Goal: Task Accomplishment & Management: Complete application form

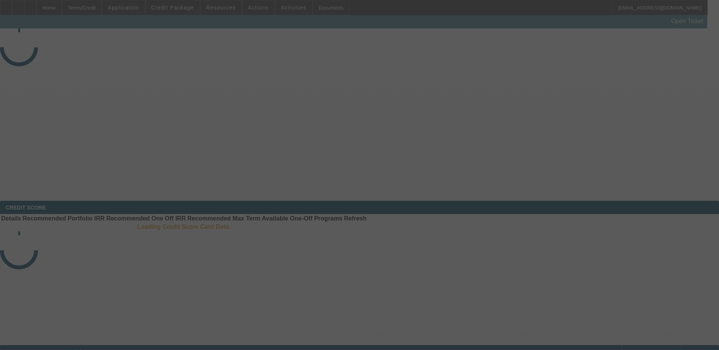
select select "3"
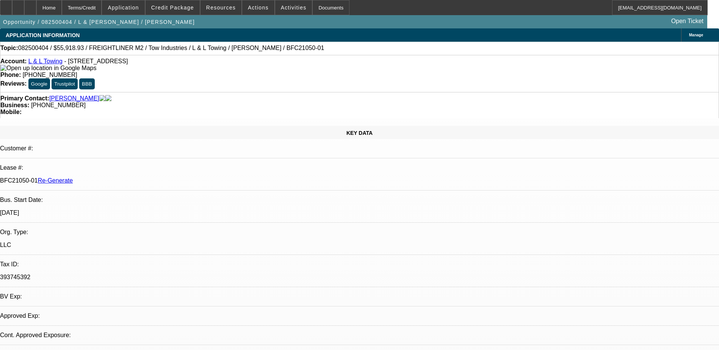
select select "0"
select select "2"
select select "0.1"
select select "1"
select select "2"
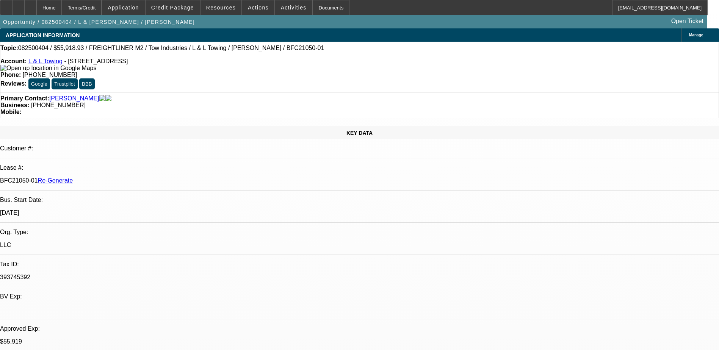
select select "4"
click at [312, 8] on div "Documents" at bounding box center [330, 7] width 37 height 15
click at [176, 8] on span "Credit Package" at bounding box center [172, 8] width 43 height 6
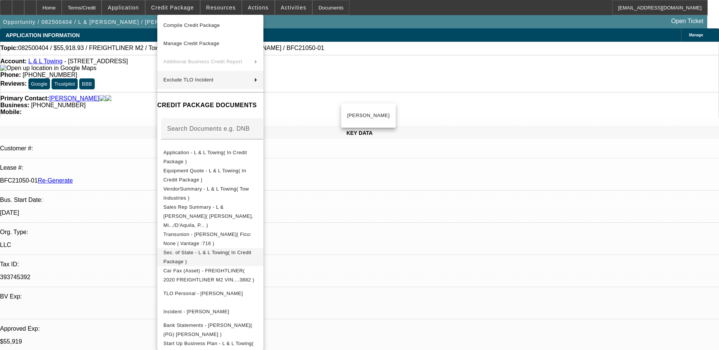
scroll to position [76, 0]
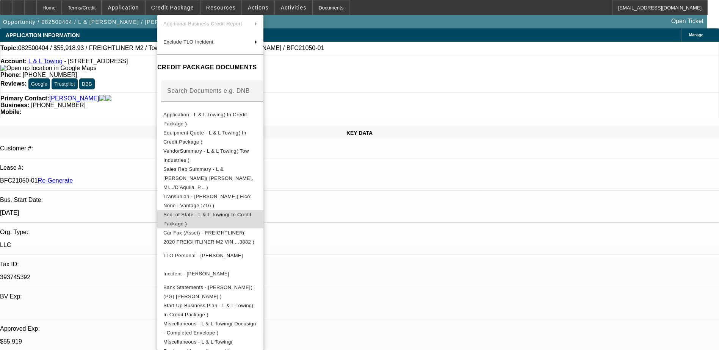
click at [233, 212] on span "Sec. of State - L & L Towing( In Credit Package )" at bounding box center [207, 219] width 88 height 15
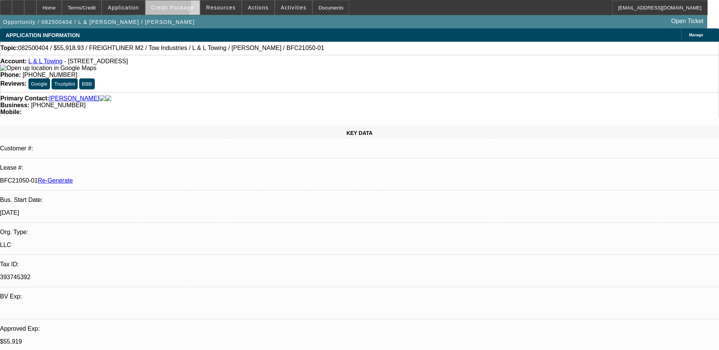
click at [171, 6] on span "Credit Package" at bounding box center [172, 8] width 43 height 6
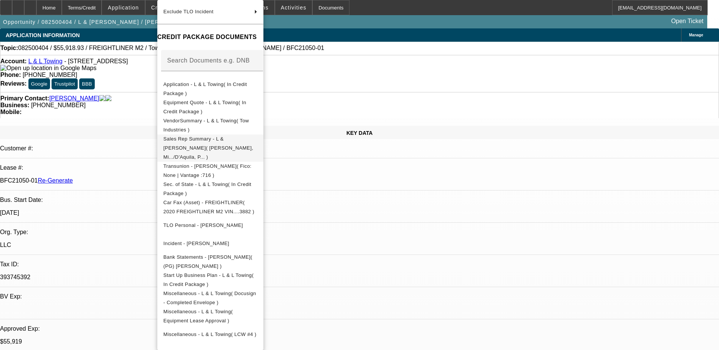
scroll to position [100, 0]
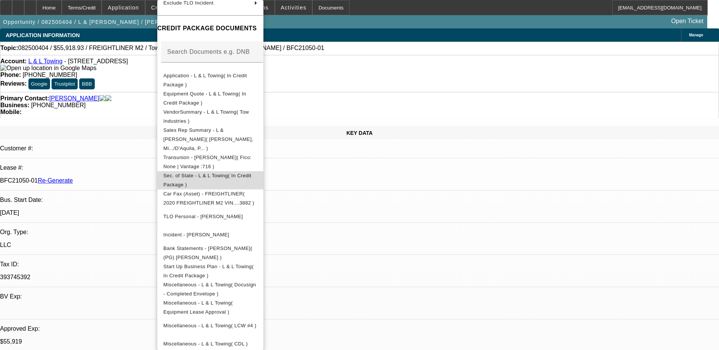
click at [239, 171] on button "Sec. of State - L & L Towing( In Credit Package )" at bounding box center [210, 180] width 106 height 18
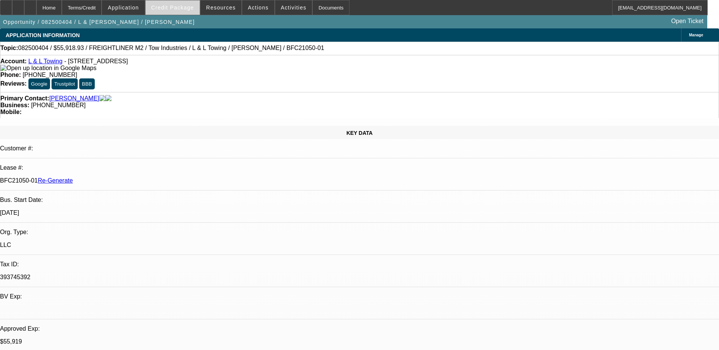
click at [172, 8] on span "Credit Package" at bounding box center [172, 8] width 43 height 6
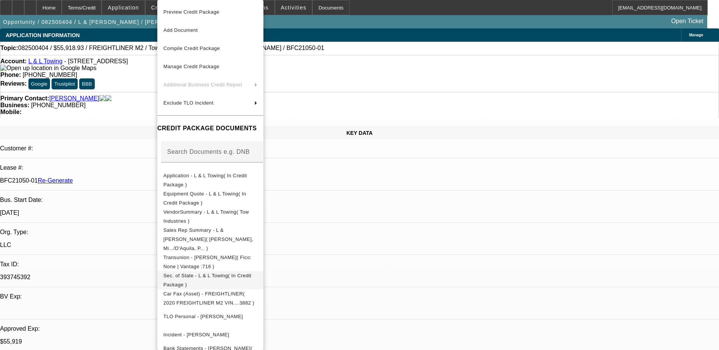
click at [224, 273] on span "Sec. of State - L & L Towing( In Credit Package )" at bounding box center [207, 280] width 88 height 15
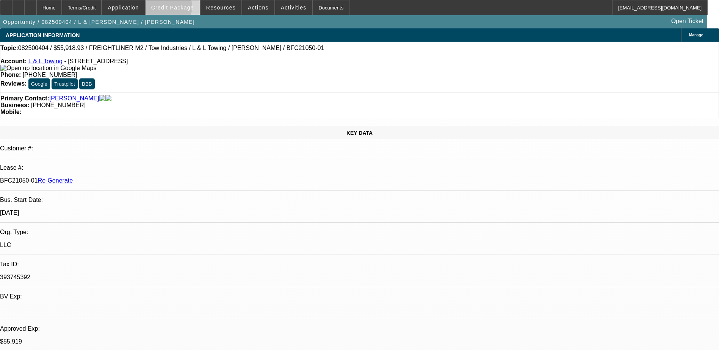
click at [180, 9] on span "Credit Package" at bounding box center [172, 8] width 43 height 6
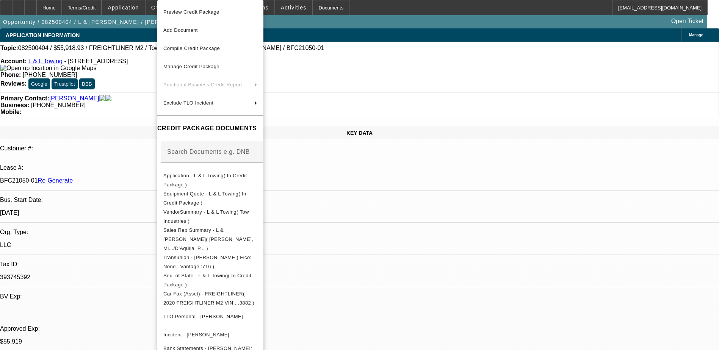
click at [388, 24] on div at bounding box center [359, 175] width 719 height 350
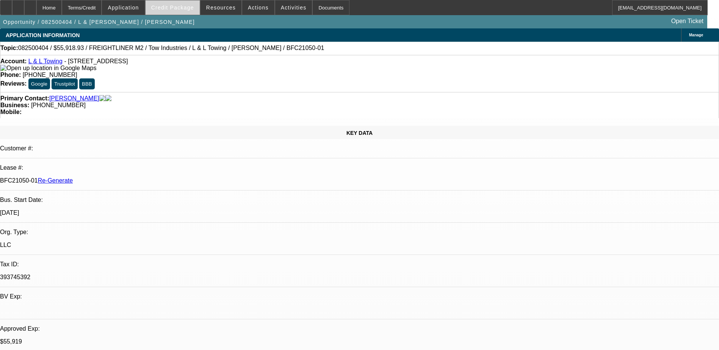
click at [180, 6] on span "Credit Package" at bounding box center [172, 8] width 43 height 6
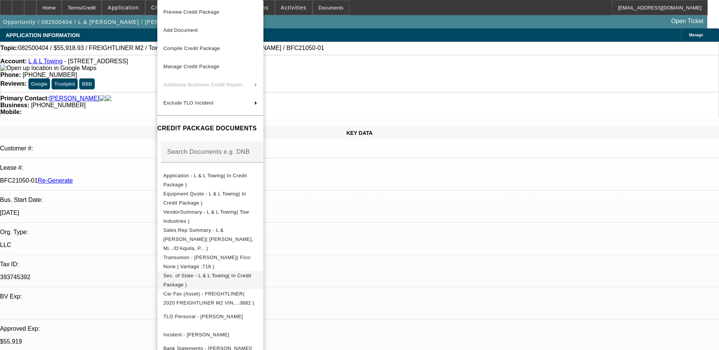
click at [210, 271] on span "Sec. of State - L & L Towing( In Credit Package )" at bounding box center [210, 280] width 94 height 18
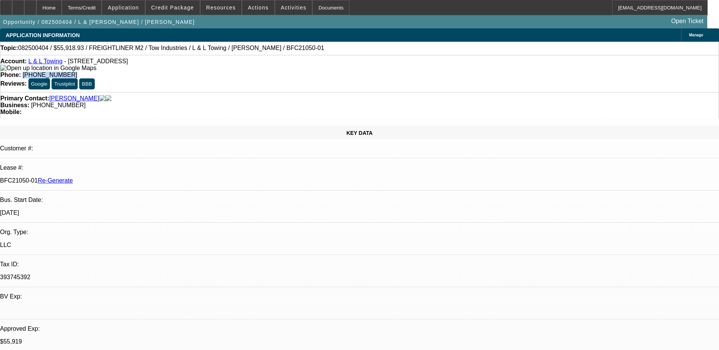
drag, startPoint x: 303, startPoint y: 64, endPoint x: 264, endPoint y: 67, distance: 39.2
click at [264, 67] on div "Account: L & L Towing - 1412 N Grand Ave, Covina, CA 91724 Phone: (323) 807-564…" at bounding box center [359, 73] width 719 height 37
copy span "(323) 807-5648"
type input "terr"
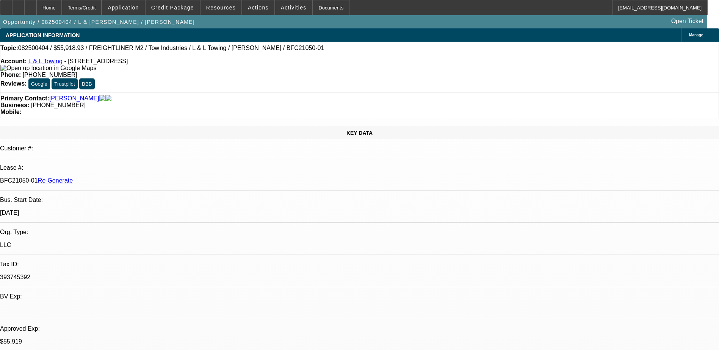
click at [13, 70] on img at bounding box center [48, 68] width 96 height 7
click at [178, 7] on span "Credit Package" at bounding box center [172, 8] width 43 height 6
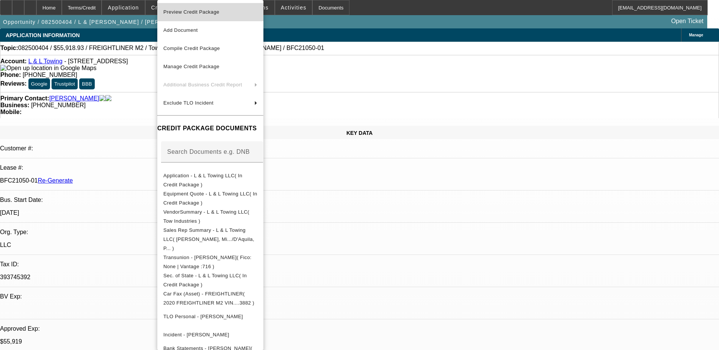
click at [197, 10] on span "Preview Credit Package" at bounding box center [191, 12] width 56 height 6
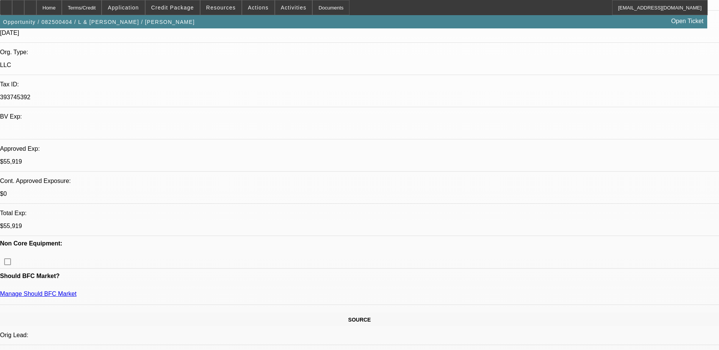
scroll to position [190, 0]
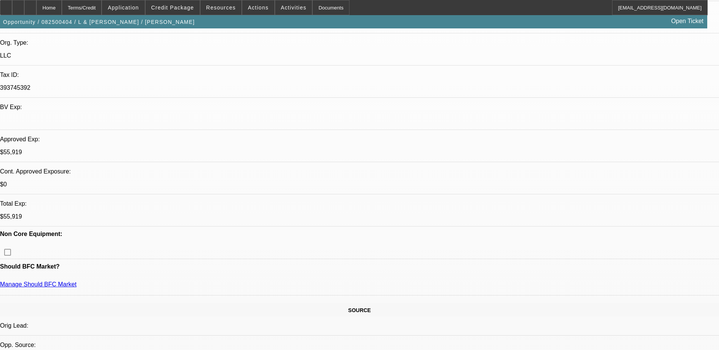
type input "vin"
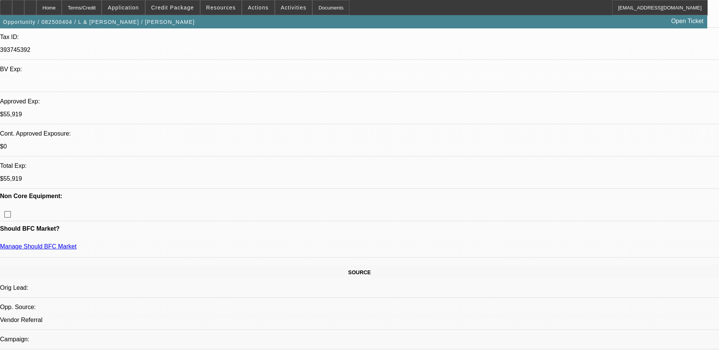
scroll to position [76, 0]
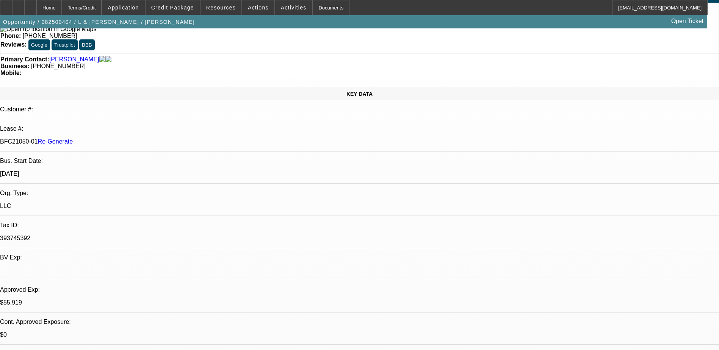
scroll to position [38, 0]
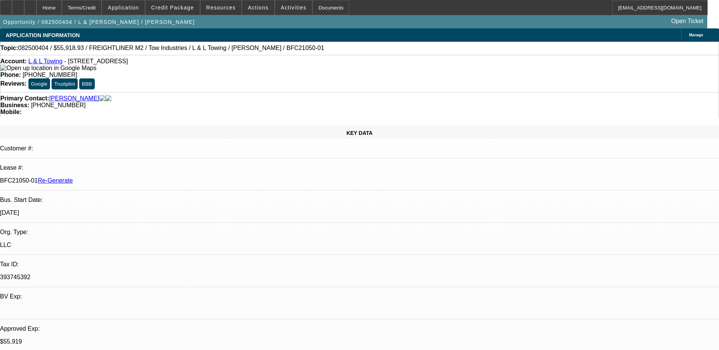
click at [281, 6] on span "Activities" at bounding box center [294, 8] width 26 height 6
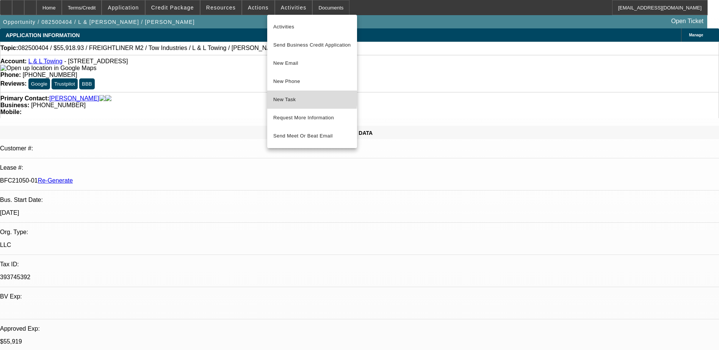
click at [292, 99] on span "New Task" at bounding box center [312, 99] width 78 height 9
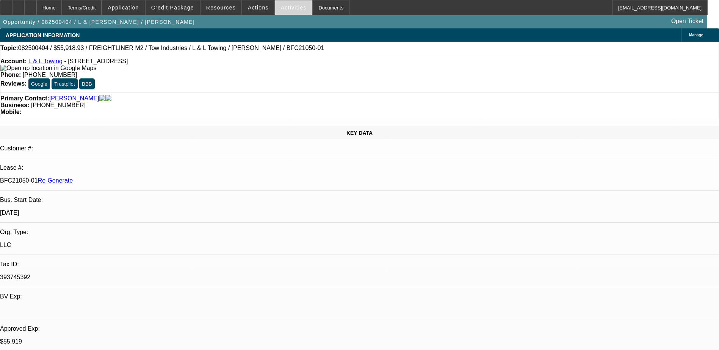
click at [281, 7] on span "Activities" at bounding box center [294, 8] width 26 height 6
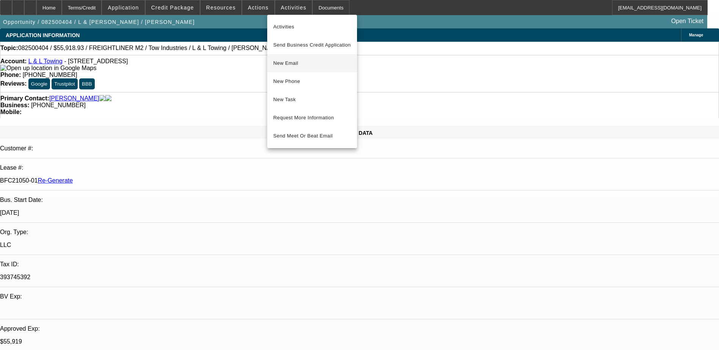
click at [289, 61] on span "New Email" at bounding box center [312, 63] width 78 height 9
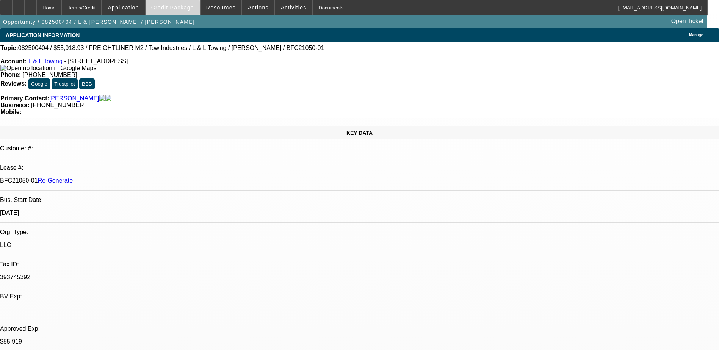
click at [180, 5] on span "Credit Package" at bounding box center [172, 8] width 43 height 6
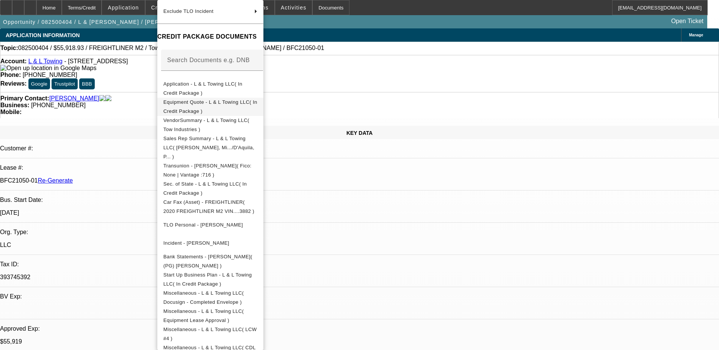
scroll to position [100, 0]
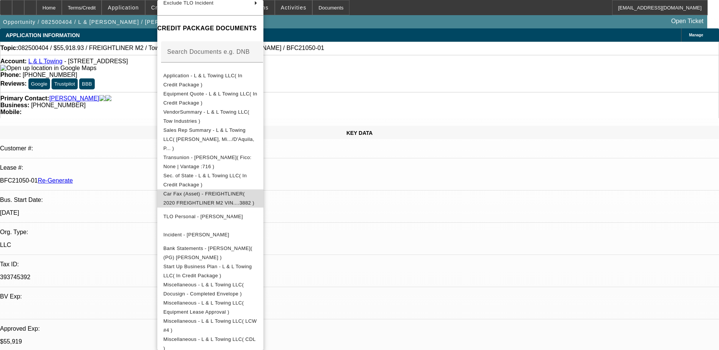
click at [237, 190] on button "Car Fax (Asset) - FREIGHTLINER( 2020 FREIGHTLINER M2 VIN....3882 )" at bounding box center [210, 199] width 106 height 18
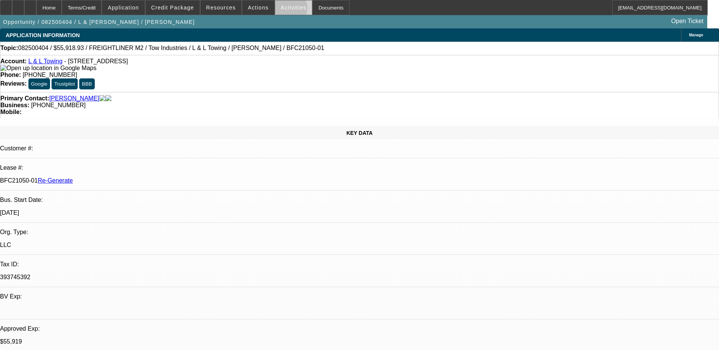
click at [281, 10] on span "Activities" at bounding box center [294, 8] width 26 height 6
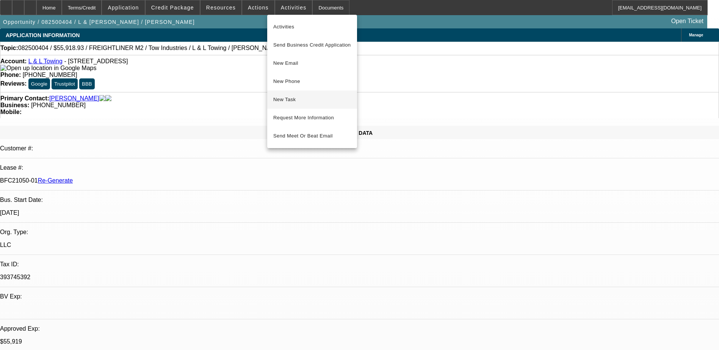
click at [288, 95] on button "New Task" at bounding box center [312, 100] width 90 height 18
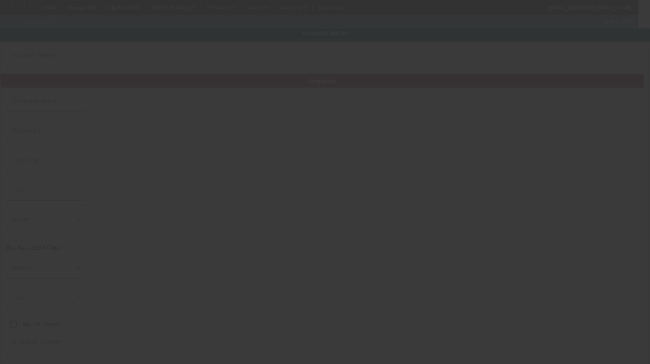
type input "L & L Towing"
type input "1412 N Grand Ave"
type input "91724"
type input "Covina"
type input "[PHONE_NUMBER]"
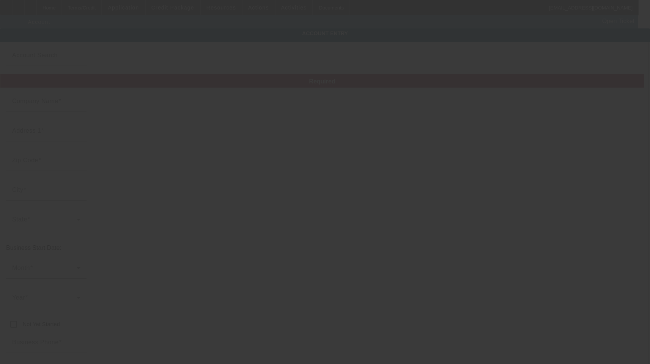
type input "393745392"
type input "8/14/2025"
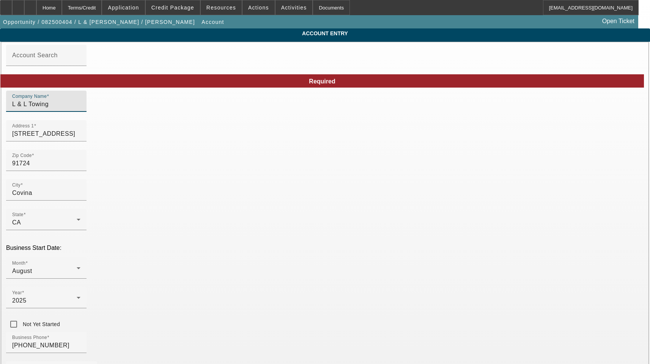
click at [80, 109] on input "L & L Towing" at bounding box center [46, 104] width 68 height 9
type input "L & L Towing LLC"
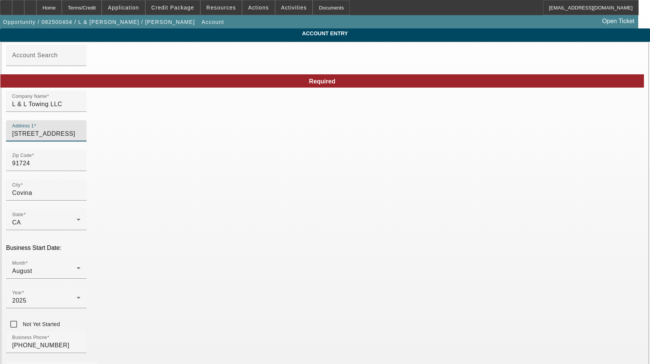
drag, startPoint x: 142, startPoint y: 141, endPoint x: 15, endPoint y: 138, distance: 126.7
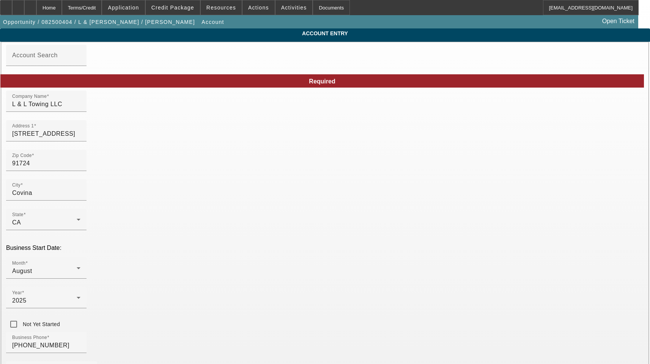
drag, startPoint x: 383, startPoint y: 171, endPoint x: 271, endPoint y: 167, distance: 111.5
paste input "elemjaimes85@gmail.com"
type input "elemjaimes85@gmail.com"
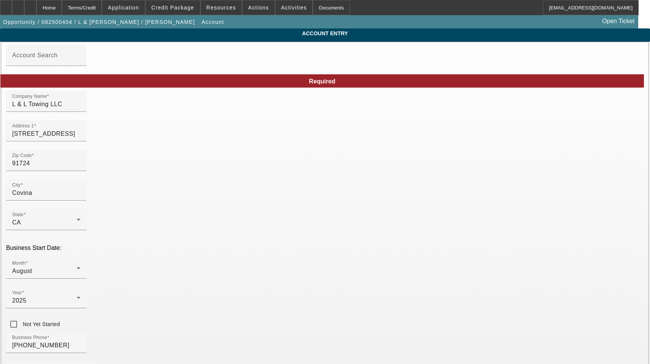
type input "Los Angeles"
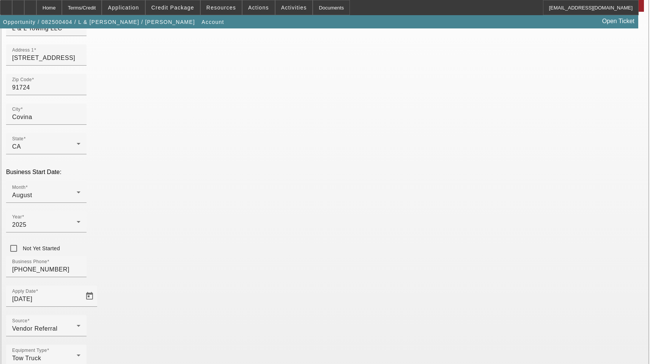
scroll to position [83, 0]
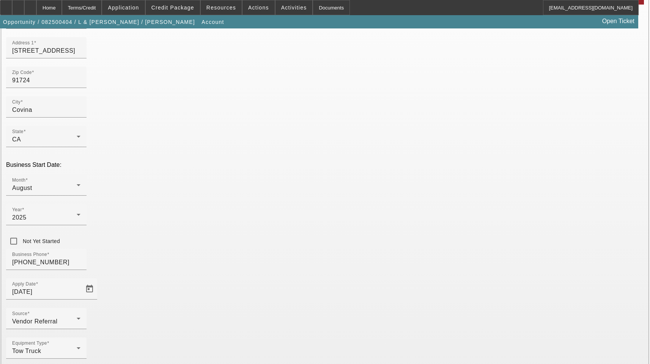
type input "Apt P"
type input "39-3745392"
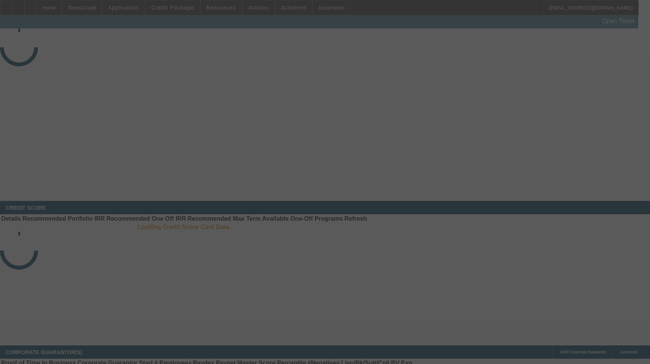
select select "3"
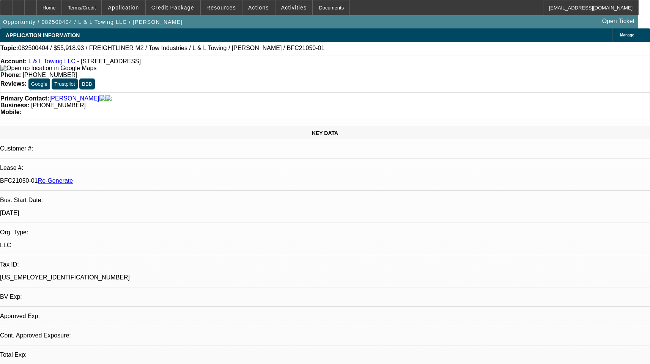
select select "0"
select select "2"
select select "0.1"
select select "4"
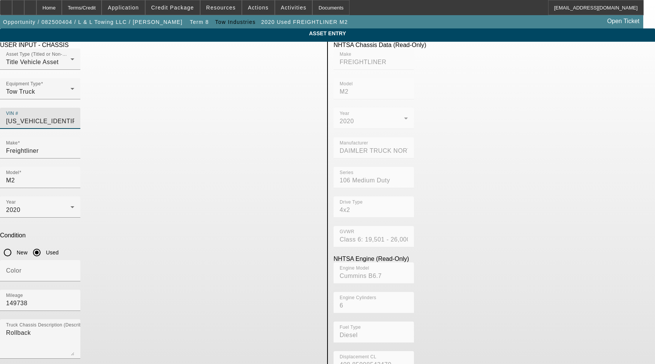
click at [74, 117] on input "1FVACWFC5LHLD3882" at bounding box center [40, 121] width 68 height 9
paste input "L"
type input "1FVACWFC5LLHLD3882"
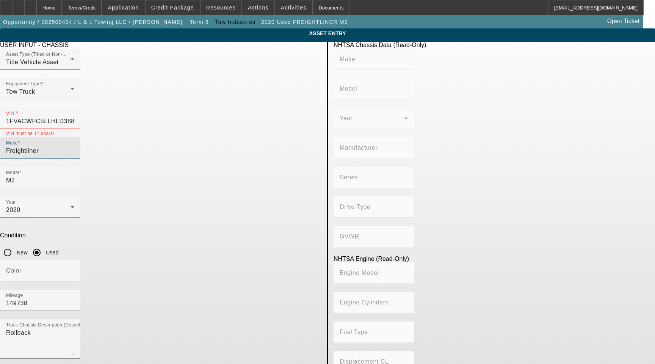
click at [74, 146] on input "Freightliner" at bounding box center [40, 150] width 68 height 9
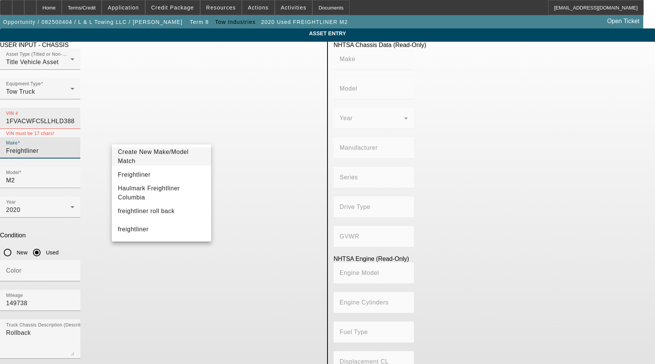
click at [74, 117] on input "1FVACWFC5LLHLD3882" at bounding box center [40, 121] width 68 height 9
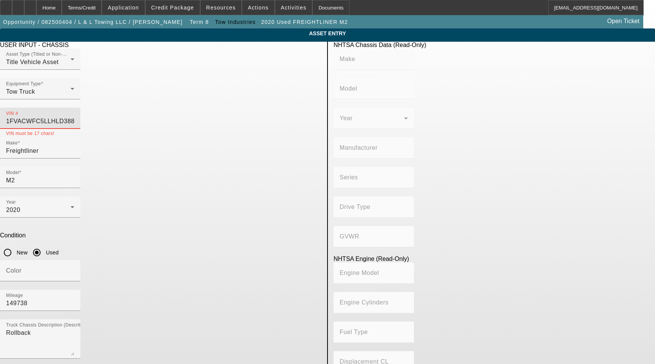
click at [74, 117] on input "1FVACWFC5LLHLD3882" at bounding box center [40, 121] width 68 height 9
click at [102, 364] on label "Add Attached Equipment Details" at bounding box center [58, 370] width 88 height 7
click at [14, 364] on button "Add Attached Equipment Details" at bounding box center [7, 370] width 14 height 5
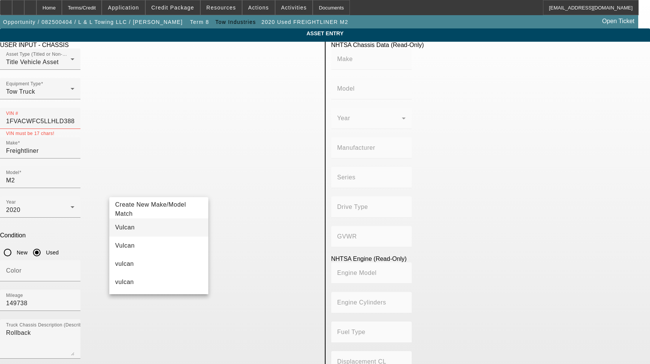
type input "Vulcan"
click at [138, 223] on mat-option "Vulcan" at bounding box center [158, 227] width 99 height 18
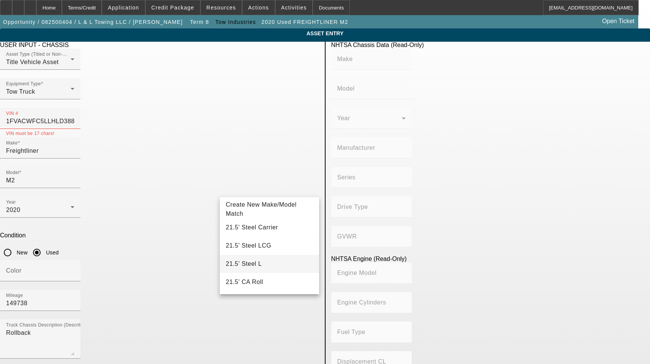
scroll to position [38, 0]
click at [271, 261] on mat-option "21.5' Rollback" at bounding box center [269, 262] width 99 height 18
type input "21.5' Rollback"
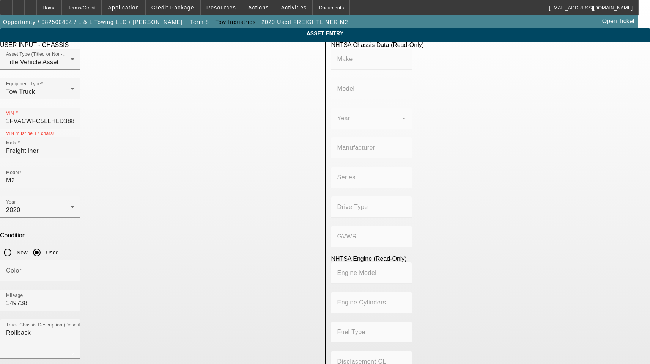
radio input "true"
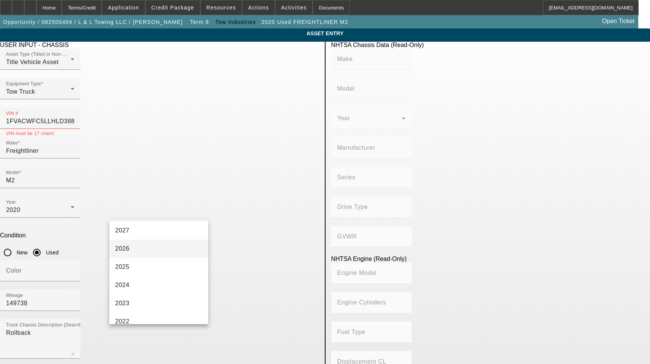
scroll to position [76, 0]
click at [133, 320] on mat-option "2019" at bounding box center [158, 320] width 99 height 18
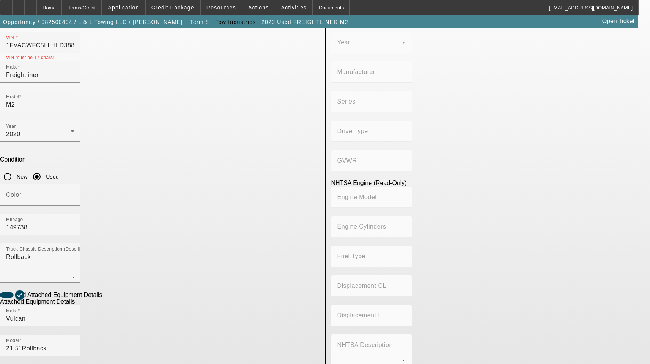
paste input "215L12S07440HH19"
type input "215L12S07440HH19"
type textarea "Includes All Accessories, Attachments and Options"
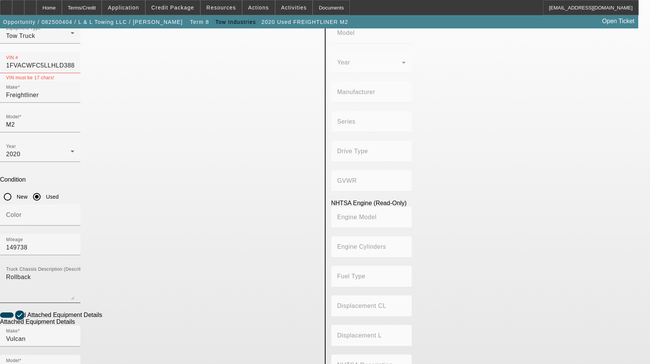
scroll to position [38, 0]
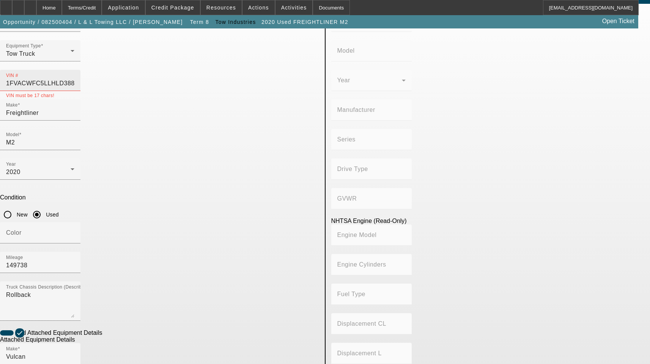
click at [74, 79] on input "1FVACWFC5LLHLD3882" at bounding box center [40, 83] width 68 height 9
type input "1FVACWFC5LHLD3882"
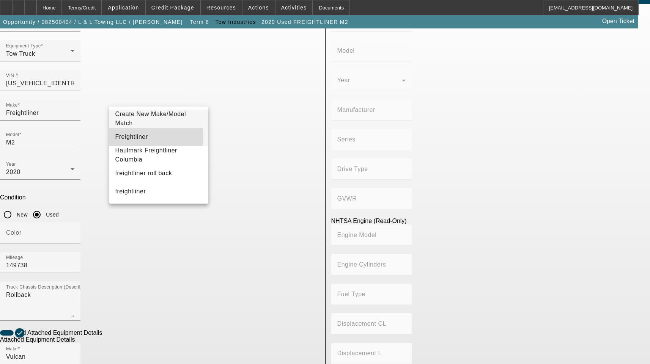
click at [138, 137] on span "Freightliner" at bounding box center [131, 136] width 33 height 6
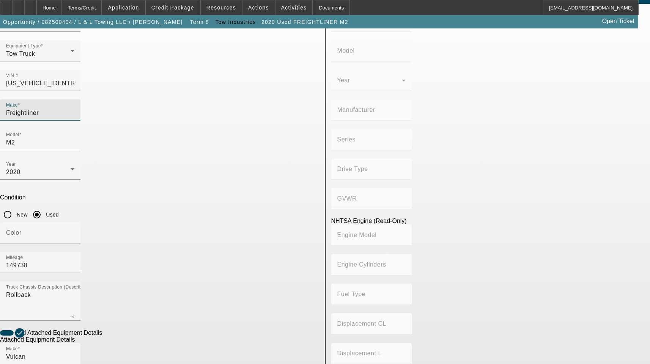
type input "FREIGHTLINER"
type input "M2"
type input "DAIMLER TRUCK NORTH AMERICA LLC"
type input "106 Medium Duty"
type input "4x2"
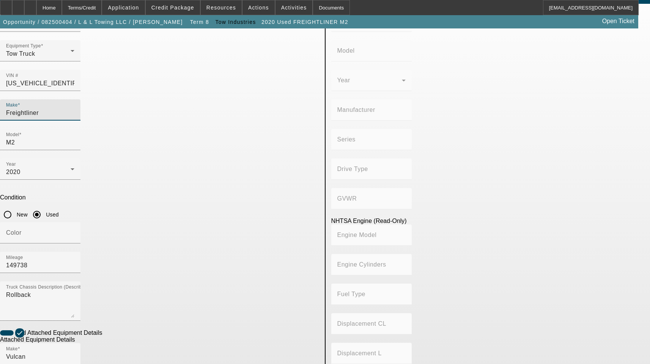
type input "Class 6: 19,501 - 26,000 lb (8,845 - 11,794 kg)"
type input "Cummins B6.7"
type input "6"
type input "Diesel"
type input "408.85908543470"
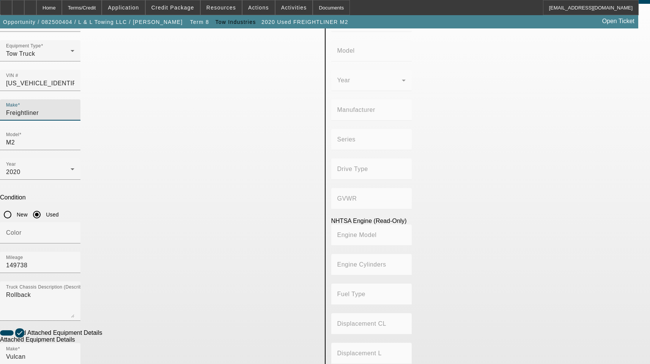
type input "6.7"
click at [74, 138] on input "M2" at bounding box center [40, 142] width 68 height 9
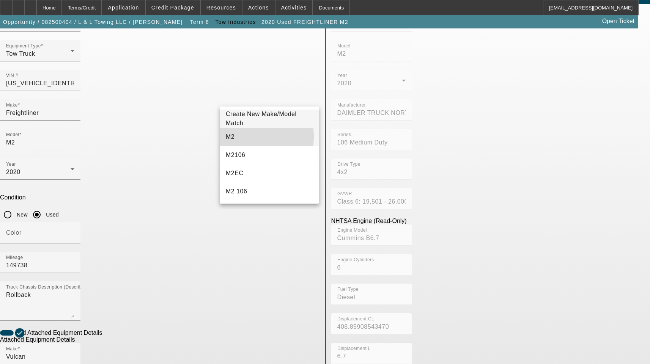
click at [237, 137] on mat-option "M2" at bounding box center [269, 137] width 99 height 18
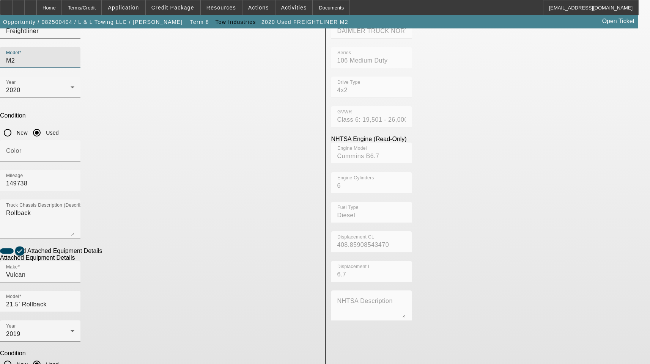
scroll to position [124, 0]
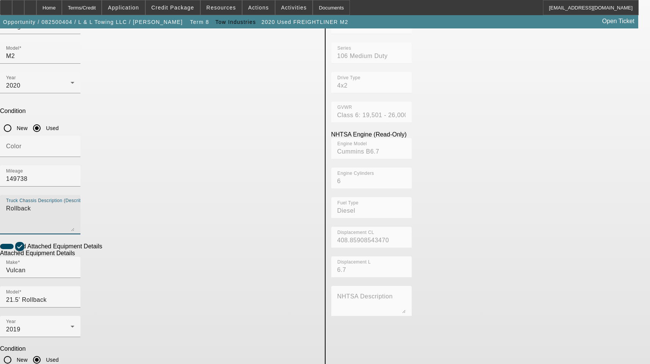
drag, startPoint x: 101, startPoint y: 107, endPoint x: 35, endPoint y: 109, distance: 65.6
click at [35, 109] on app-asset-collateral-manage "ASSET ENTRY Delete asset USER INPUT - CHASSIS Asset Type (Titled or Non-Titled)…" at bounding box center [325, 199] width 650 height 590
type textarea "with"
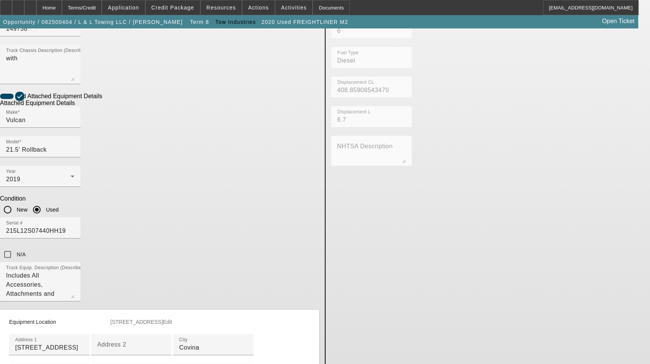
scroll to position [276, 0]
click at [126, 340] on mat-label "Address 2" at bounding box center [111, 343] width 29 height 6
click at [149, 342] on input "Address 2" at bounding box center [131, 346] width 68 height 9
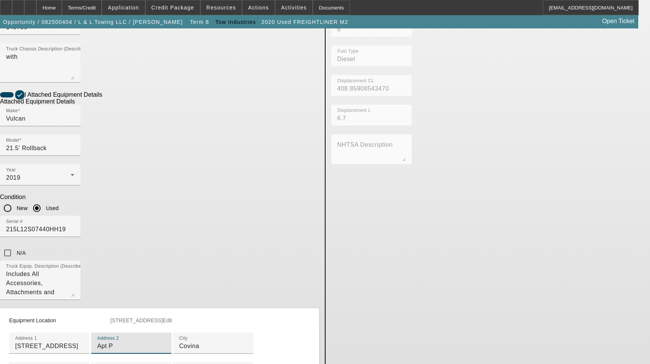
type input "Apt P"
type input ":"
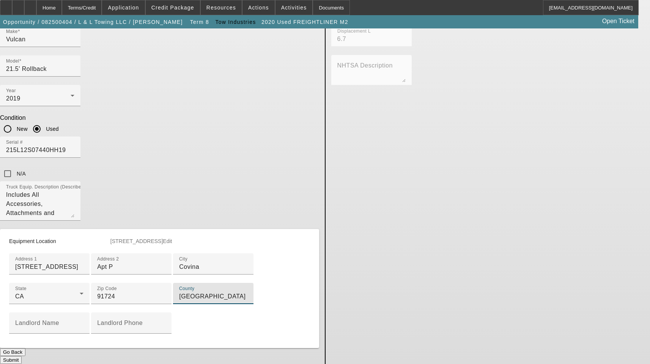
scroll to position [384, 0]
type input "Los Angeles"
click at [22, 356] on button "Submit" at bounding box center [11, 360] width 22 height 8
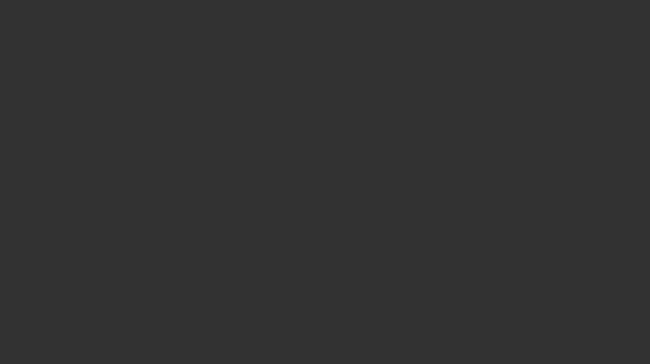
select select "3"
select select "0"
select select "2"
select select "0.1"
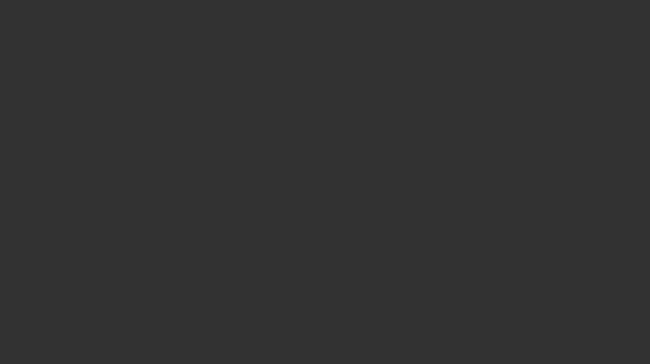
select select "4"
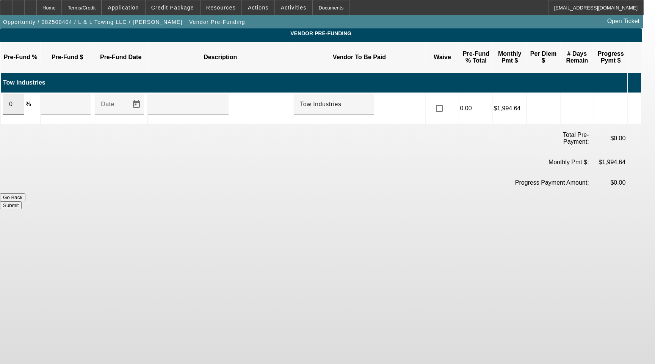
click at [18, 100] on input "0" at bounding box center [13, 104] width 9 height 9
type input "10"
type input "8091.89"
type input "9.9999963"
type input "$8,091.89"
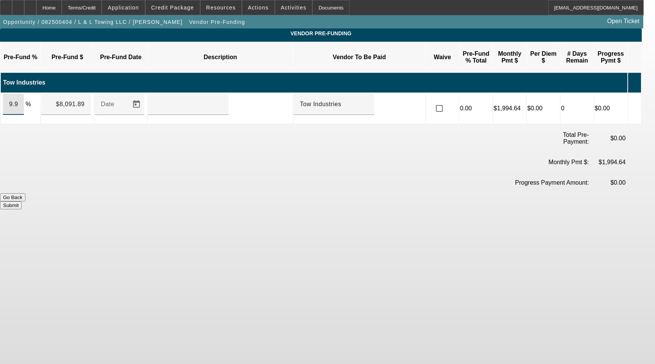
click at [18, 100] on input "9.9999963" at bounding box center [13, 104] width 9 height 9
type input "100"
type input "$80,918.93"
type input "Upon Execution Of This Agreement"
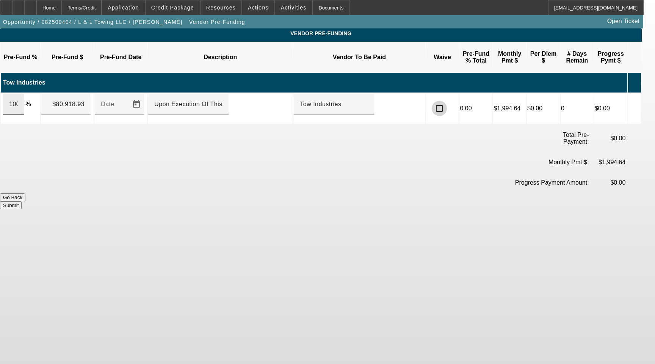
click at [432, 101] on input "checkbox" at bounding box center [439, 108] width 15 height 15
checkbox input "true"
click at [22, 201] on button "Submit" at bounding box center [11, 205] width 22 height 8
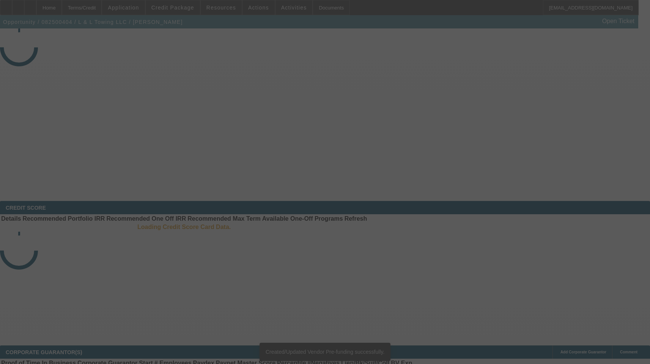
select select "3"
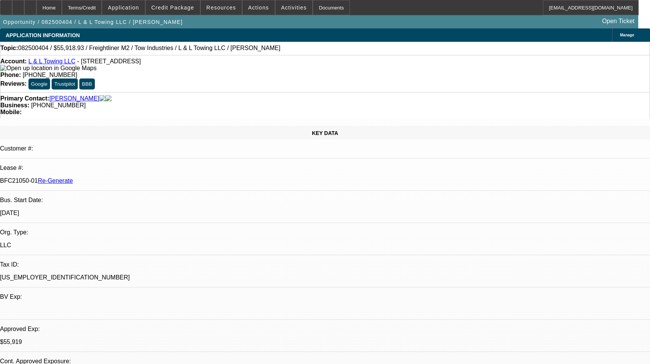
select select "0"
select select "2"
select select "0.1"
select select "4"
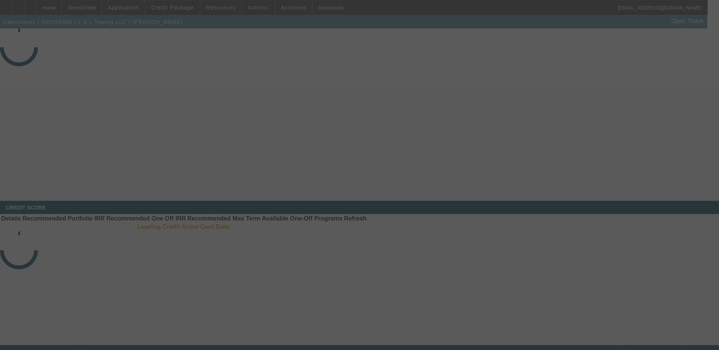
select select "3"
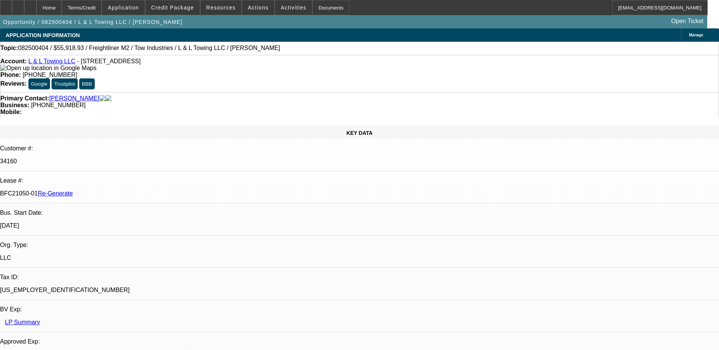
select select "0"
select select "2"
select select "0.1"
select select "4"
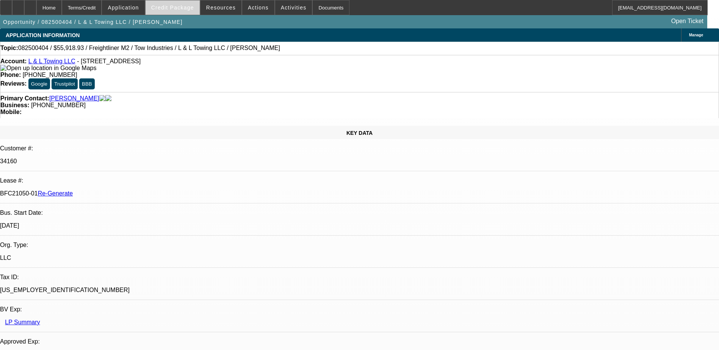
click at [179, 8] on span "Credit Package" at bounding box center [172, 8] width 43 height 6
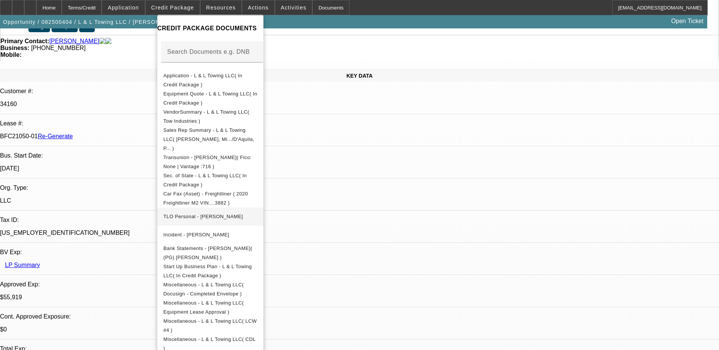
scroll to position [76, 0]
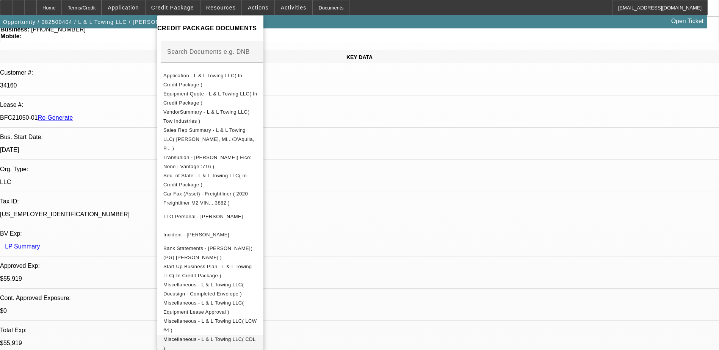
click at [247, 337] on span "Miscellaneous - L & L Towing LLC( CDL )" at bounding box center [209, 344] width 92 height 15
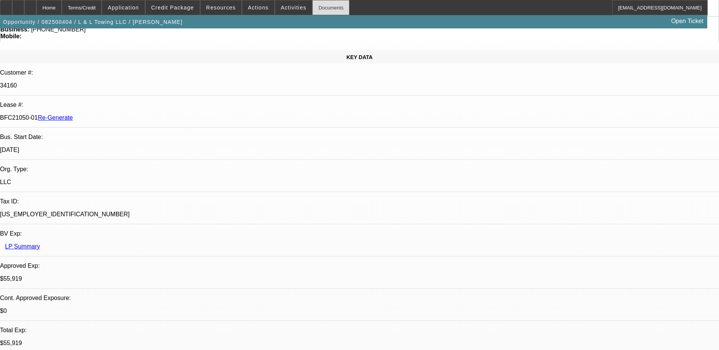
click at [317, 7] on div "Documents" at bounding box center [330, 7] width 37 height 15
click at [179, 2] on span at bounding box center [173, 7] width 54 height 18
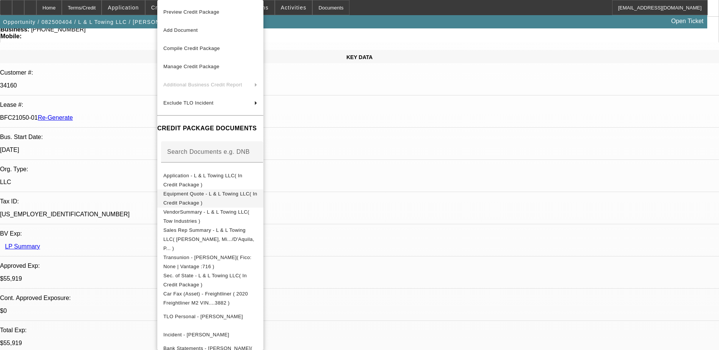
click at [228, 193] on span "Equipment Quote - L & L Towing LLC( In Credit Package )" at bounding box center [210, 198] width 94 height 15
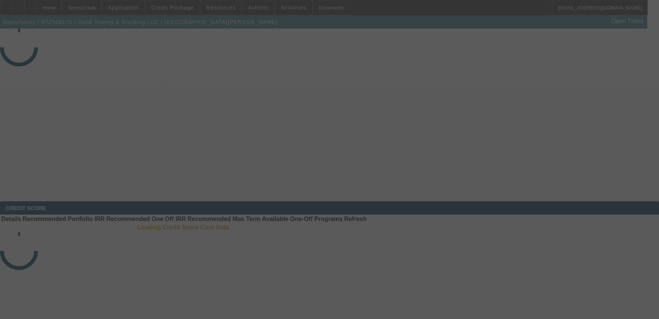
select select "4"
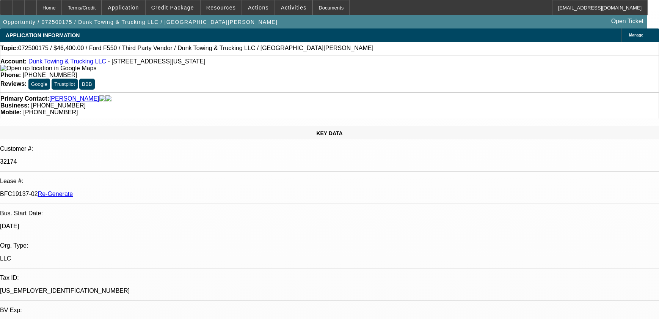
select select "0"
select select "3"
select select "0"
select select "6"
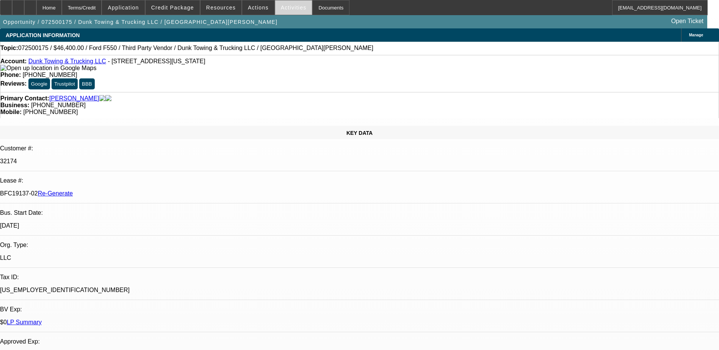
click at [282, 8] on span "Activities" at bounding box center [294, 8] width 26 height 6
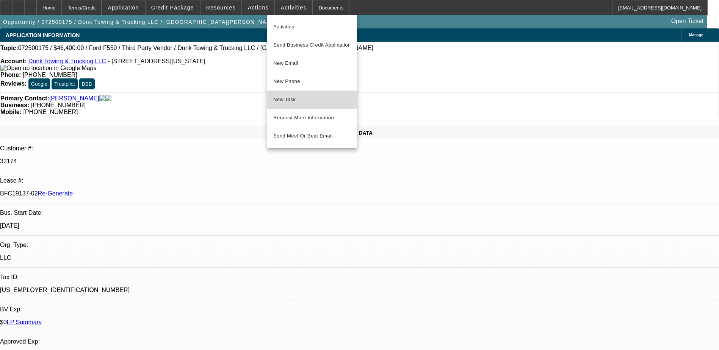
click at [295, 97] on span "New Task" at bounding box center [312, 99] width 78 height 9
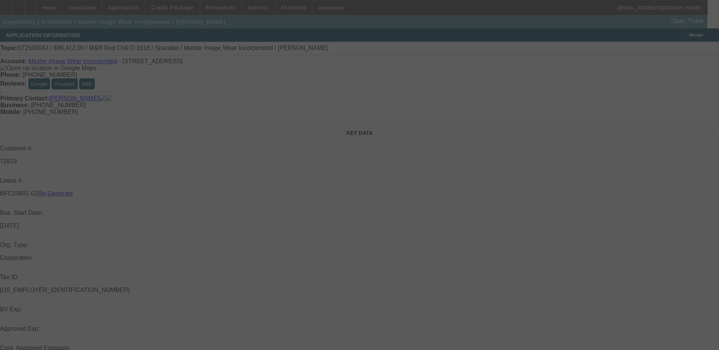
select select "3"
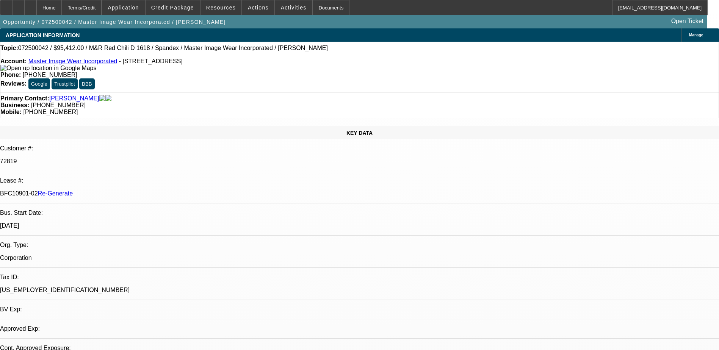
select select "0"
select select "0.1"
select select "4"
click at [102, 7] on div "Terms/Credit" at bounding box center [82, 7] width 40 height 15
